Goal: Use online tool/utility

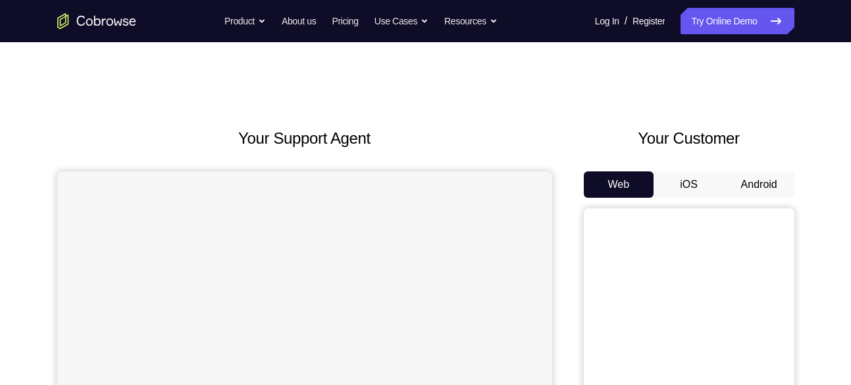
click at [739, 178] on button "Android" at bounding box center [759, 184] width 70 height 26
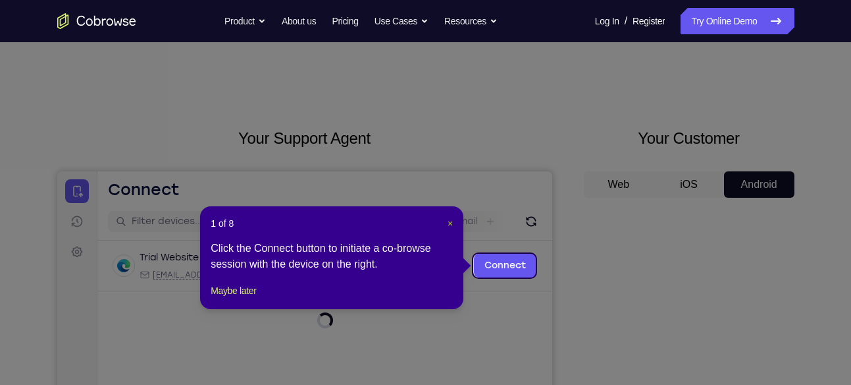
click at [448, 225] on span "×" at bounding box center [450, 223] width 5 height 11
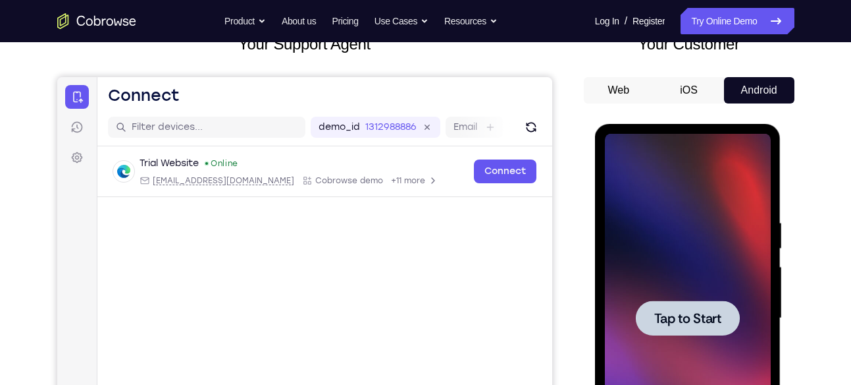
scroll to position [97, 0]
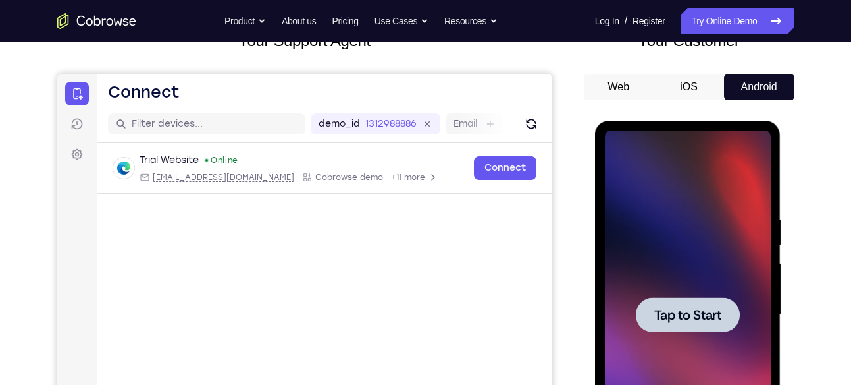
click at [691, 308] on span "Tap to Start" at bounding box center [687, 314] width 67 height 13
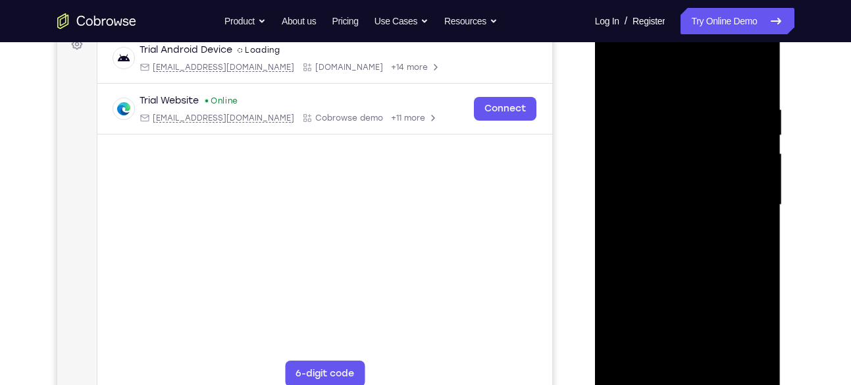
scroll to position [208, 0]
click at [687, 380] on div at bounding box center [688, 204] width 166 height 369
click at [741, 328] on div at bounding box center [688, 204] width 166 height 369
click at [623, 53] on div at bounding box center [688, 204] width 166 height 369
click at [744, 209] on div at bounding box center [688, 204] width 166 height 369
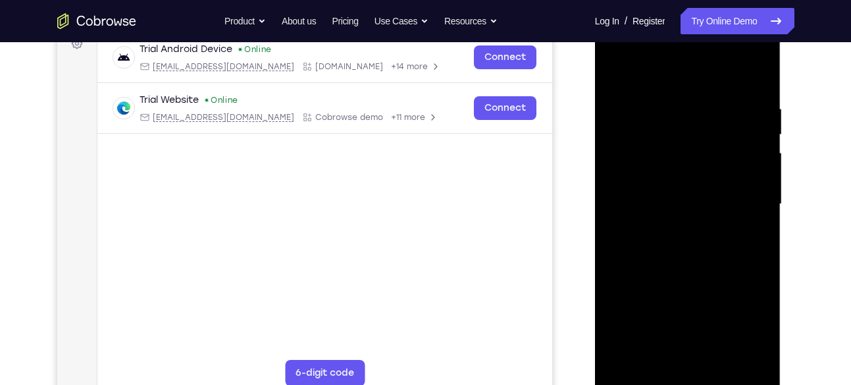
click at [674, 230] on div at bounding box center [688, 204] width 166 height 369
click at [681, 197] on div at bounding box center [688, 204] width 166 height 369
click at [685, 307] on div at bounding box center [688, 204] width 166 height 369
click at [669, 174] on div at bounding box center [688, 204] width 166 height 369
click at [679, 199] on div at bounding box center [688, 204] width 166 height 369
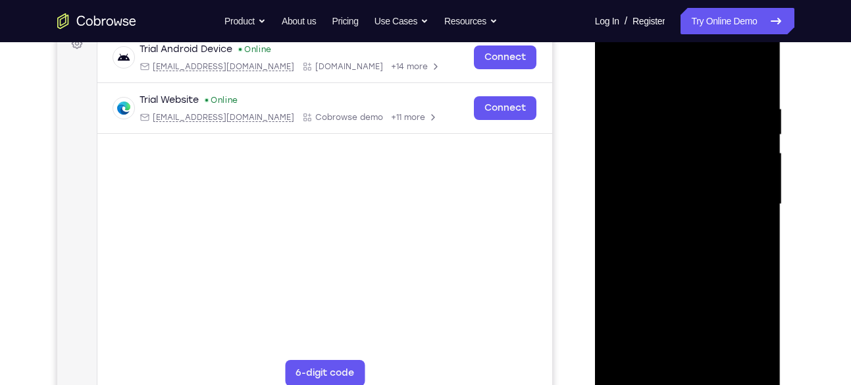
click at [689, 245] on div at bounding box center [688, 204] width 166 height 369
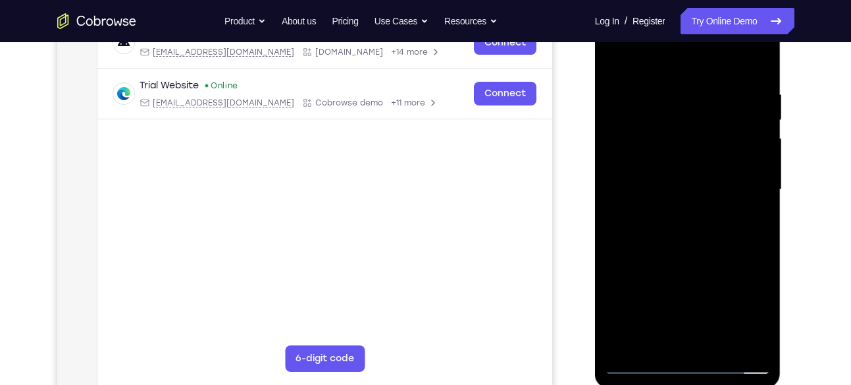
click at [695, 247] on div at bounding box center [688, 189] width 166 height 369
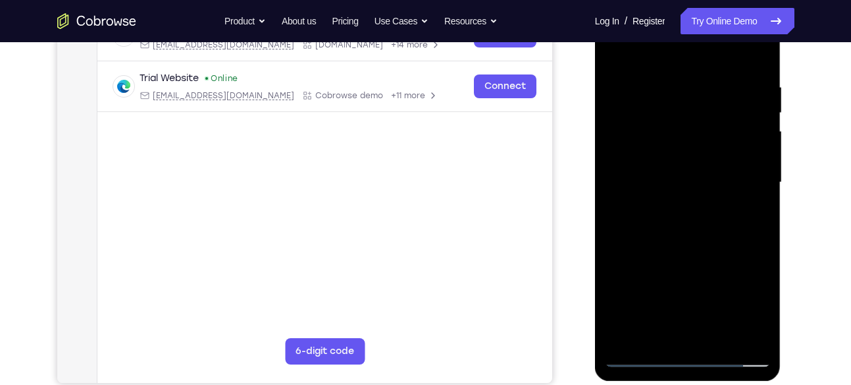
scroll to position [230, 0]
drag, startPoint x: 695, startPoint y: 239, endPoint x: 695, endPoint y: 215, distance: 23.7
click at [695, 215] on div at bounding box center [688, 181] width 166 height 369
click at [763, 211] on div at bounding box center [688, 181] width 166 height 369
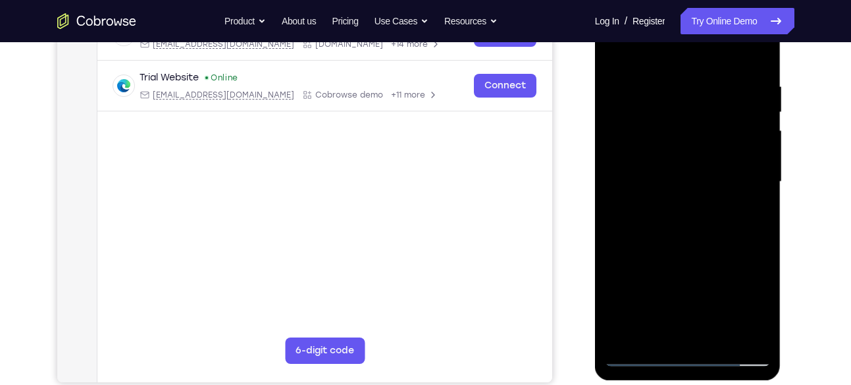
click at [763, 211] on div at bounding box center [688, 181] width 166 height 369
drag, startPoint x: 712, startPoint y: 185, endPoint x: 702, endPoint y: 366, distance: 181.3
click at [702, 366] on div at bounding box center [688, 183] width 186 height 392
click at [668, 89] on div at bounding box center [688, 181] width 166 height 369
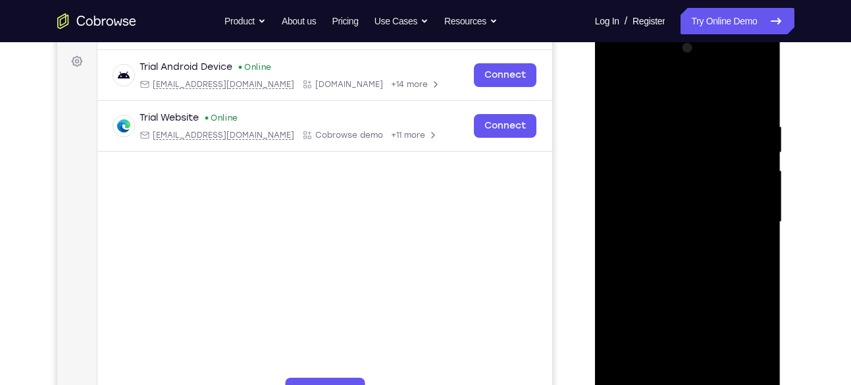
scroll to position [190, 0]
click at [757, 199] on div at bounding box center [688, 222] width 166 height 369
click at [746, 92] on div at bounding box center [688, 222] width 166 height 369
click at [739, 193] on div at bounding box center [688, 222] width 166 height 369
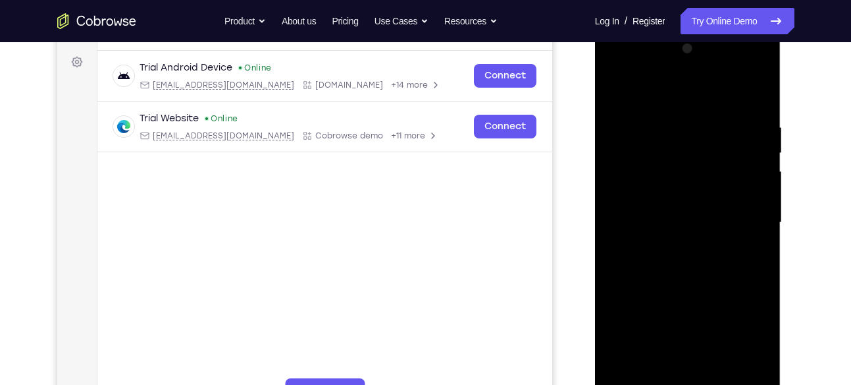
click at [739, 193] on div at bounding box center [688, 222] width 166 height 369
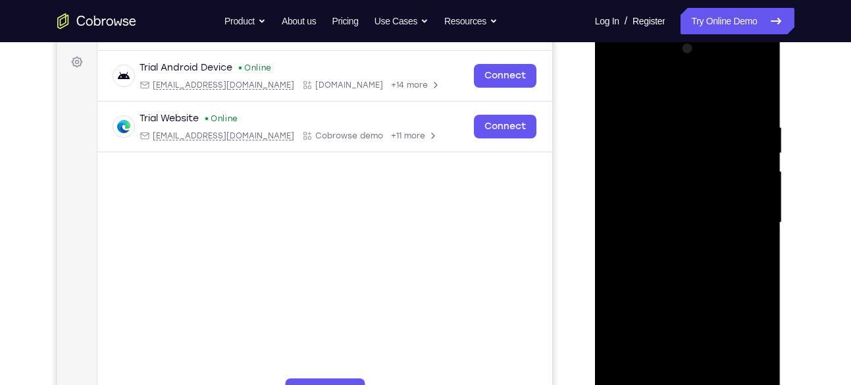
click at [739, 193] on div at bounding box center [688, 222] width 166 height 369
click at [756, 91] on div at bounding box center [688, 222] width 166 height 369
click at [757, 90] on div at bounding box center [688, 222] width 166 height 369
click at [616, 90] on div at bounding box center [688, 222] width 166 height 369
click at [725, 376] on div at bounding box center [688, 222] width 166 height 369
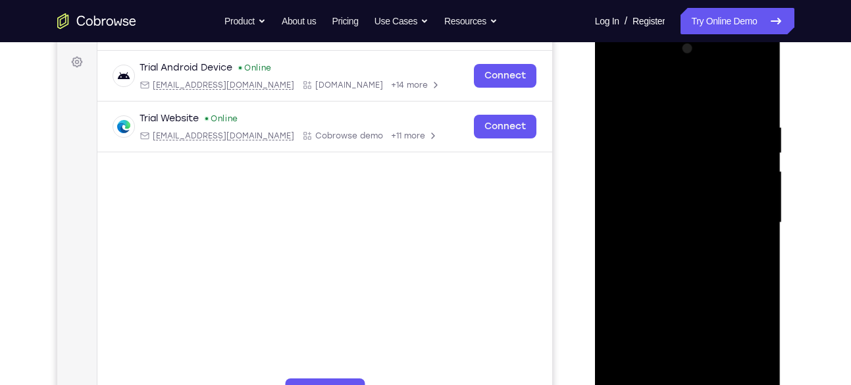
click at [696, 289] on div at bounding box center [688, 222] width 166 height 369
click at [622, 83] on div at bounding box center [688, 222] width 166 height 369
click at [620, 86] on div at bounding box center [688, 222] width 166 height 369
click at [747, 374] on div at bounding box center [688, 222] width 166 height 369
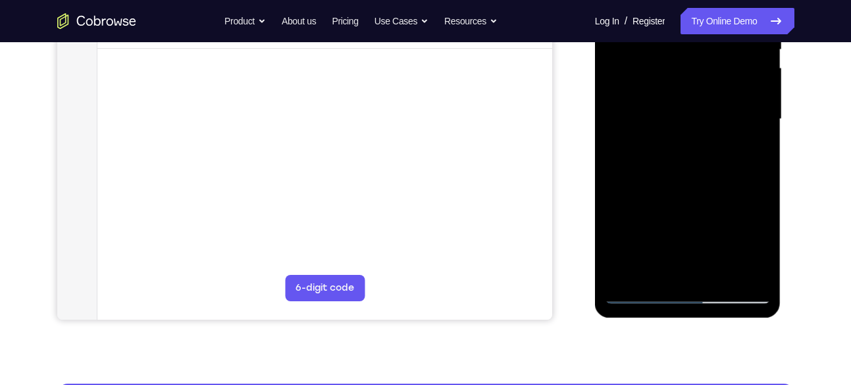
scroll to position [294, 0]
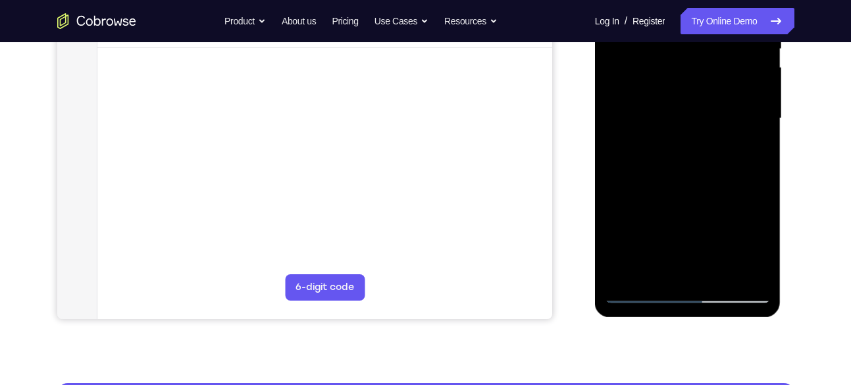
click at [720, 269] on div at bounding box center [688, 118] width 166 height 369
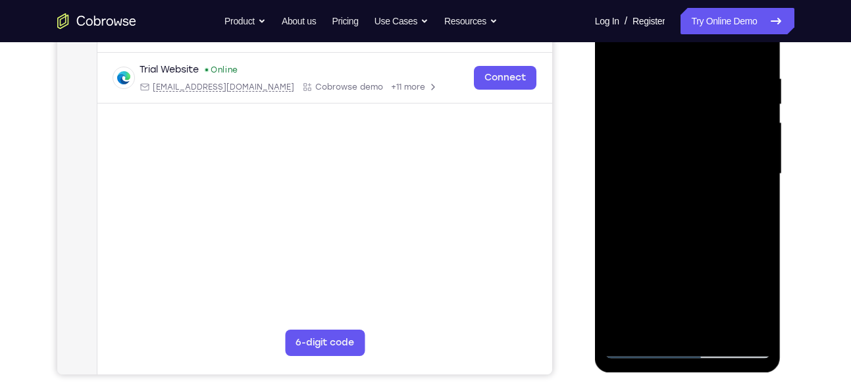
scroll to position [236, 0]
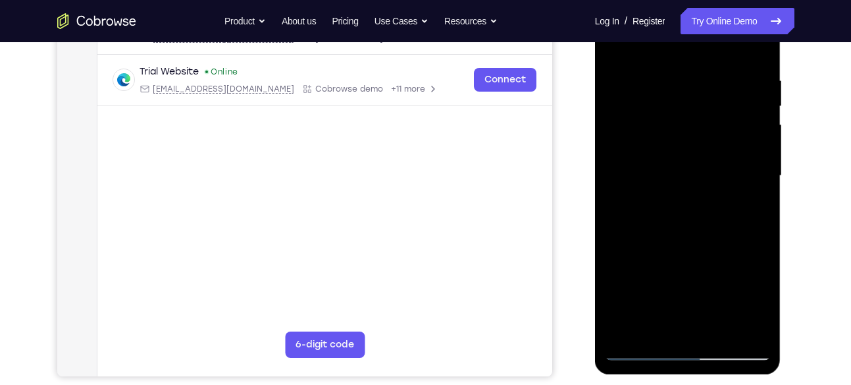
click at [695, 60] on div at bounding box center [688, 175] width 166 height 369
drag, startPoint x: 689, startPoint y: 147, endPoint x: 699, endPoint y: 65, distance: 83.0
click at [699, 65] on div at bounding box center [688, 175] width 166 height 369
click at [686, 171] on div at bounding box center [688, 175] width 166 height 369
drag, startPoint x: 709, startPoint y: 162, endPoint x: 692, endPoint y: 303, distance: 141.9
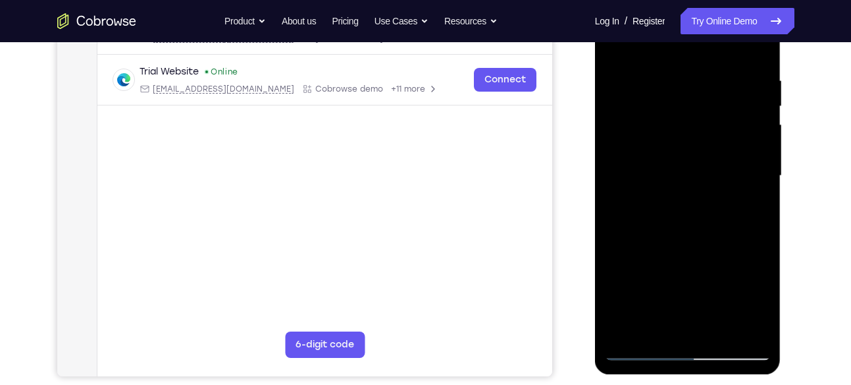
click at [692, 303] on div at bounding box center [688, 175] width 166 height 369
drag, startPoint x: 690, startPoint y: 173, endPoint x: 682, endPoint y: 275, distance: 103.0
click at [682, 275] on div at bounding box center [688, 175] width 166 height 369
drag, startPoint x: 682, startPoint y: 140, endPoint x: 673, endPoint y: 276, distance: 135.9
click at [673, 276] on div at bounding box center [688, 175] width 166 height 369
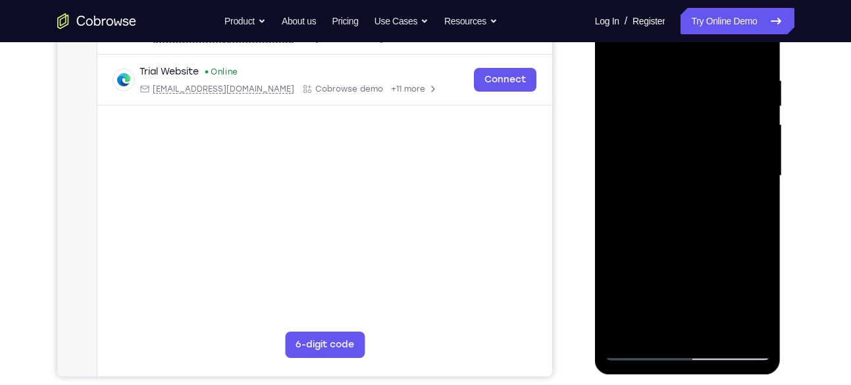
drag, startPoint x: 690, startPoint y: 127, endPoint x: 692, endPoint y: 303, distance: 175.8
click at [692, 303] on div at bounding box center [688, 175] width 166 height 369
drag, startPoint x: 697, startPoint y: 161, endPoint x: 699, endPoint y: 298, distance: 137.6
click at [699, 298] on div at bounding box center [688, 175] width 166 height 369
drag, startPoint x: 691, startPoint y: 147, endPoint x: 687, endPoint y: 284, distance: 137.7
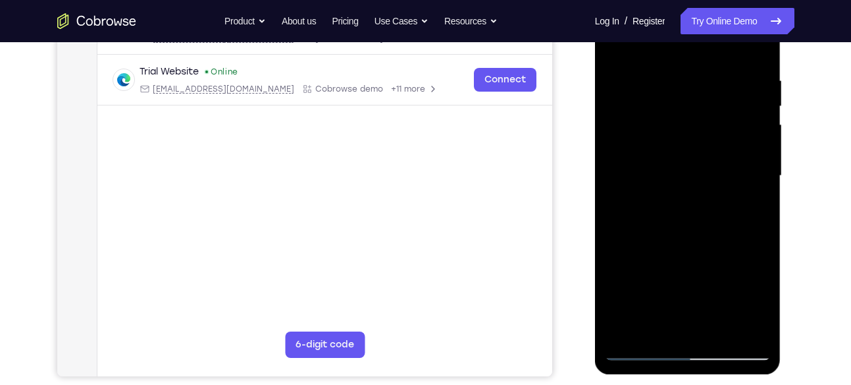
click at [687, 284] on div at bounding box center [688, 175] width 166 height 369
click at [716, 259] on div at bounding box center [688, 175] width 166 height 369
click at [759, 45] on div at bounding box center [688, 175] width 166 height 369
click at [720, 120] on div at bounding box center [688, 175] width 166 height 369
click at [758, 43] on div at bounding box center [688, 175] width 166 height 369
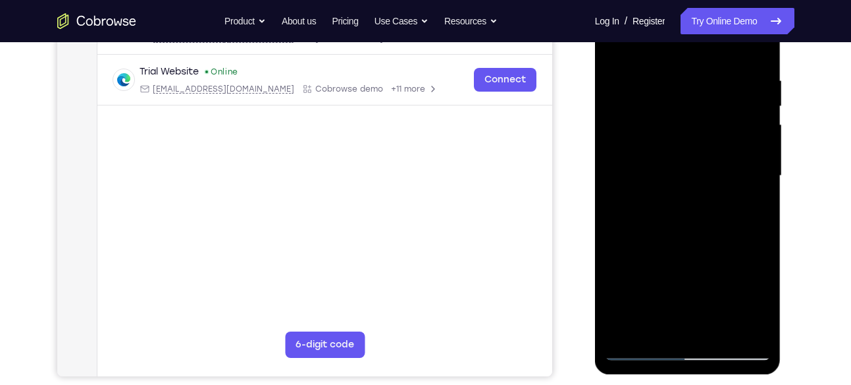
drag, startPoint x: 706, startPoint y: 190, endPoint x: 708, endPoint y: 133, distance: 56.6
click at [708, 133] on div at bounding box center [688, 175] width 166 height 369
drag, startPoint x: 727, startPoint y: 236, endPoint x: 737, endPoint y: 103, distance: 134.1
click at [737, 103] on div at bounding box center [688, 175] width 166 height 369
click at [722, 254] on div at bounding box center [688, 175] width 166 height 369
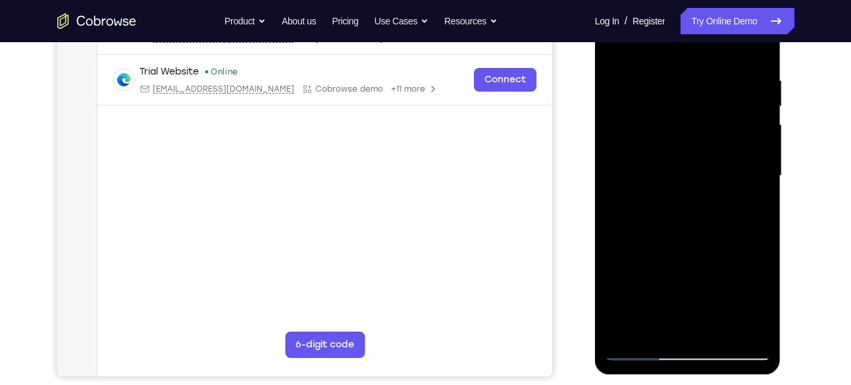
click at [759, 44] on div at bounding box center [688, 175] width 166 height 369
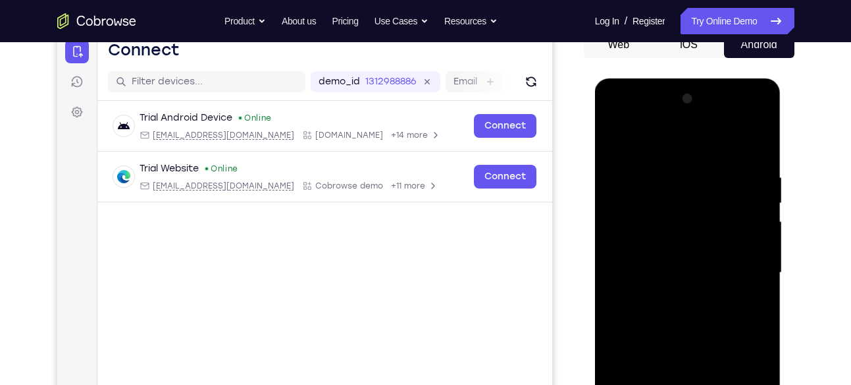
scroll to position [138, 0]
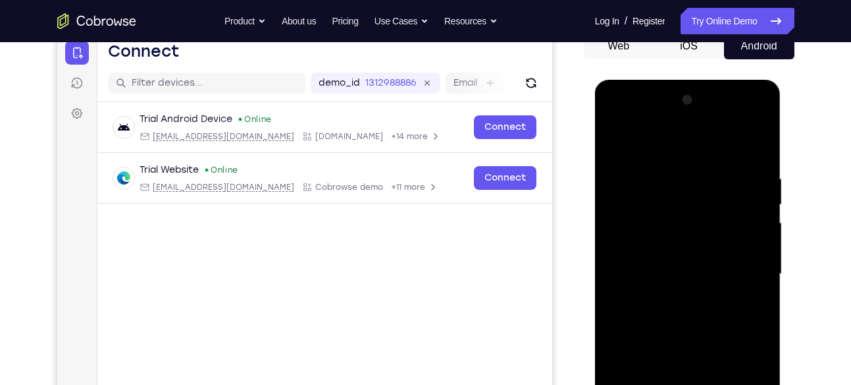
click at [620, 137] on div at bounding box center [688, 274] width 166 height 369
click at [619, 145] on div at bounding box center [688, 274] width 166 height 369
drag, startPoint x: 699, startPoint y: 144, endPoint x: 673, endPoint y: 356, distance: 214.3
click at [673, 356] on div at bounding box center [688, 274] width 166 height 369
drag, startPoint x: 679, startPoint y: 198, endPoint x: 654, endPoint y: 348, distance: 152.9
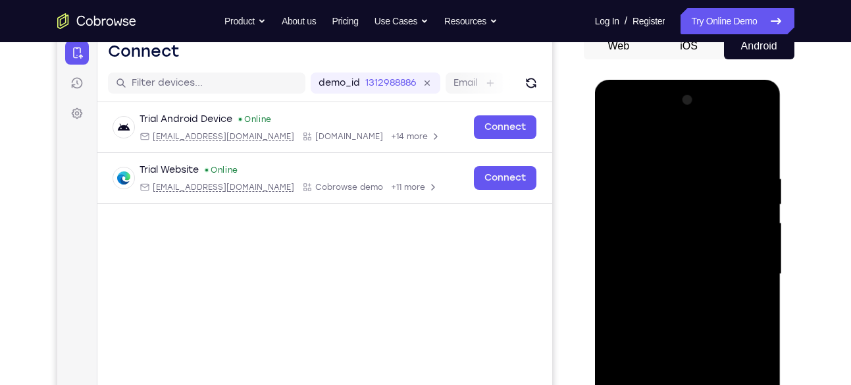
click at [654, 348] on div at bounding box center [688, 274] width 166 height 369
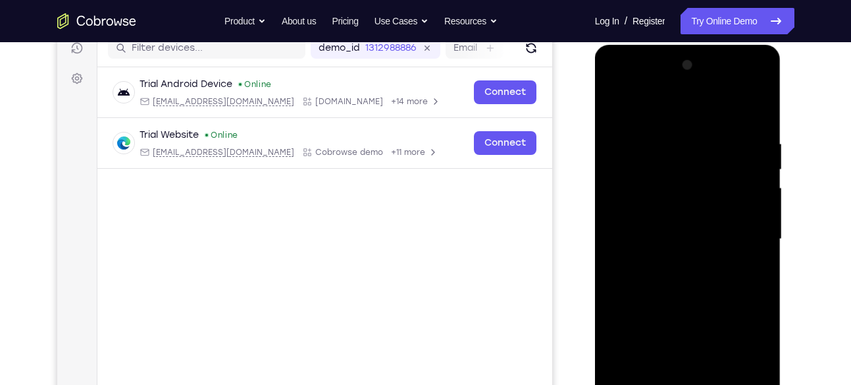
scroll to position [176, 0]
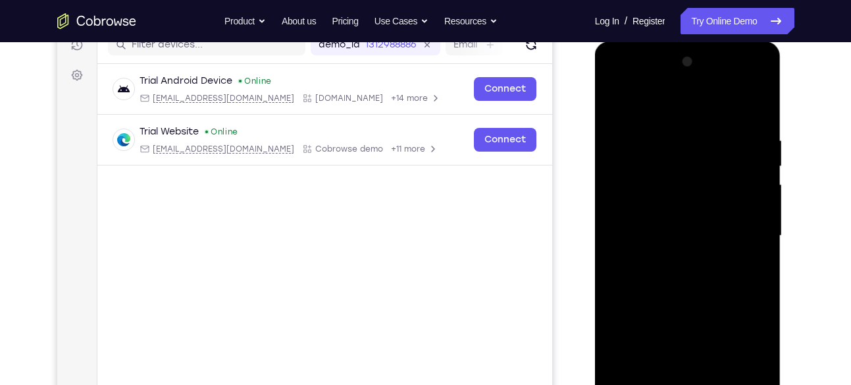
drag, startPoint x: 705, startPoint y: 151, endPoint x: 686, endPoint y: 351, distance: 200.4
click at [686, 351] on div at bounding box center [688, 235] width 166 height 369
click at [683, 128] on div at bounding box center [688, 235] width 166 height 369
click at [764, 222] on div at bounding box center [688, 235] width 166 height 369
click at [762, 223] on div at bounding box center [688, 235] width 166 height 369
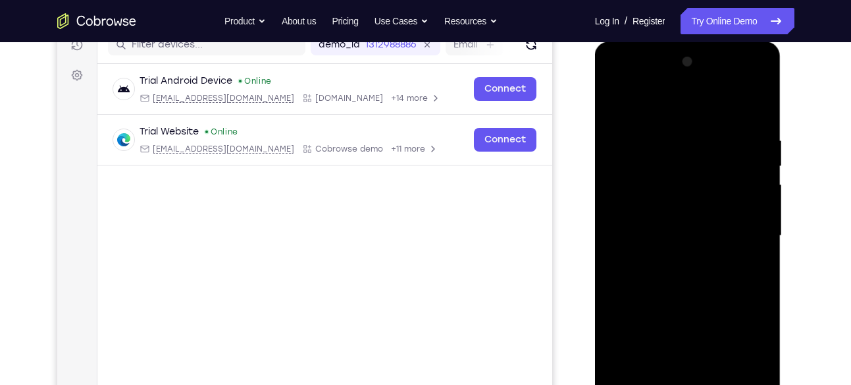
click at [762, 223] on div at bounding box center [688, 235] width 166 height 369
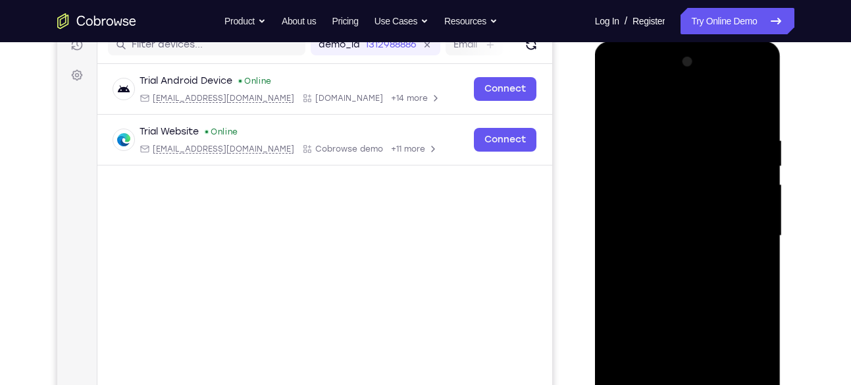
click at [762, 223] on div at bounding box center [688, 235] width 166 height 369
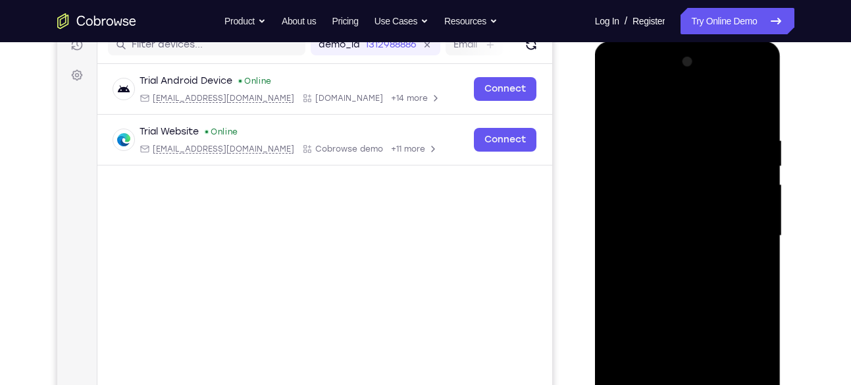
click at [762, 223] on div at bounding box center [688, 235] width 166 height 369
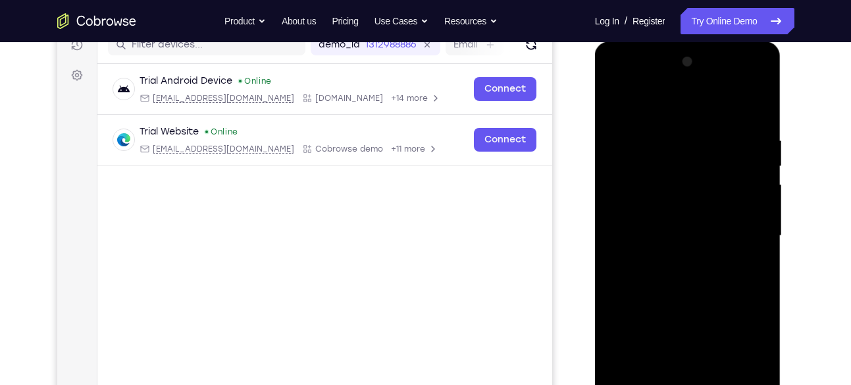
click at [762, 223] on div at bounding box center [688, 235] width 166 height 369
click at [754, 107] on div at bounding box center [688, 235] width 166 height 369
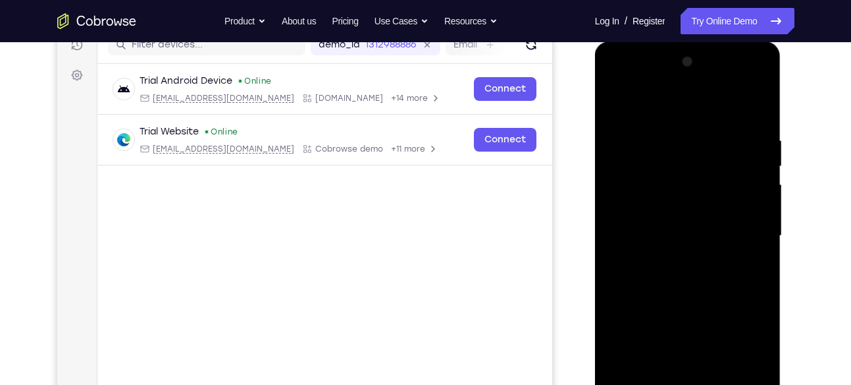
drag, startPoint x: 684, startPoint y: 140, endPoint x: 706, endPoint y: 392, distance: 253.8
click at [706, 384] on div at bounding box center [688, 235] width 166 height 369
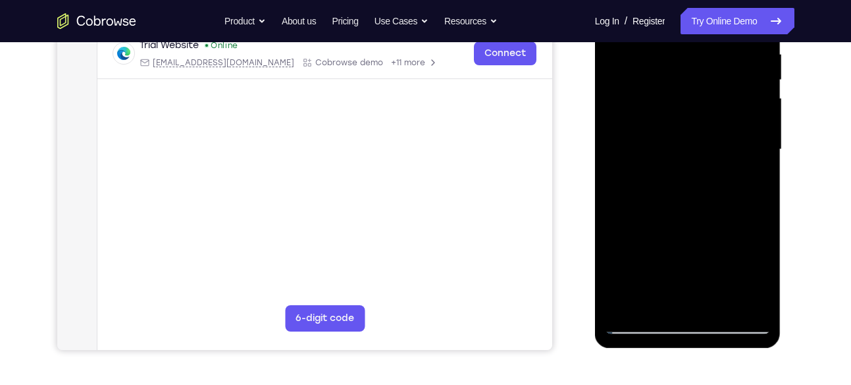
scroll to position [263, 0]
click at [764, 290] on div at bounding box center [688, 148] width 166 height 369
click at [748, 300] on div at bounding box center [688, 148] width 166 height 369
click at [627, 311] on div at bounding box center [688, 148] width 166 height 369
click at [627, 307] on div at bounding box center [688, 148] width 166 height 369
